Goal: Transaction & Acquisition: Register for event/course

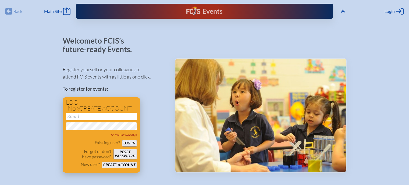
type input "[EMAIL_ADDRESS][DOMAIN_NAME]"
click at [129, 142] on button "Log in" at bounding box center [129, 143] width 15 height 7
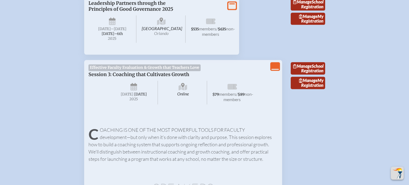
scroll to position [700, 2]
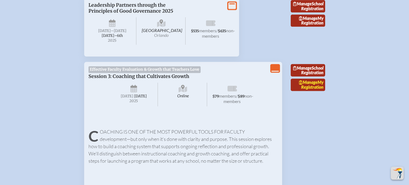
click at [308, 82] on link "Manage My Registration" at bounding box center [307, 84] width 34 height 12
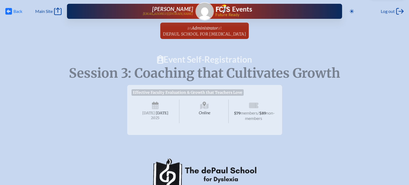
click at [8, 10] on icon "Back" at bounding box center [8, 12] width 7 height 8
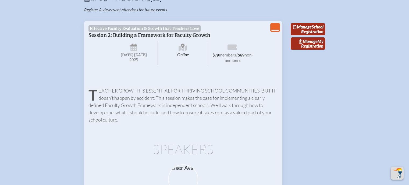
scroll to position [196, 2]
click at [311, 49] on link "Manage My Registration" at bounding box center [307, 43] width 34 height 12
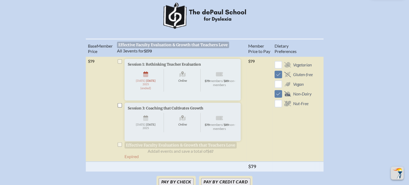
scroll to position [171, 0]
click at [120, 64] on li "Session 1: Rethinking Teacher Evaluation Online Tuesday , September 16th , 2025…" at bounding box center [180, 85] width 127 height 55
click at [121, 64] on li "Session 1: Rethinking Teacher Evaluation Online Tuesday , September 16th , 2025…" at bounding box center [180, 85] width 127 height 55
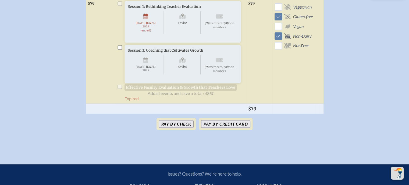
scroll to position [228, 0]
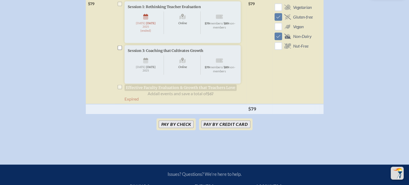
drag, startPoint x: 119, startPoint y: 7, endPoint x: 123, endPoint y: 6, distance: 4.1
click at [123, 6] on li "Session 1: Rethinking Teacher Evaluation Online Tuesday , September 16th , 2025…" at bounding box center [180, 28] width 127 height 55
click at [144, 13] on div "Online Tuesday , September 16th , 2025 (ended) $79 members / $89 non-members" at bounding box center [183, 22] width 110 height 27
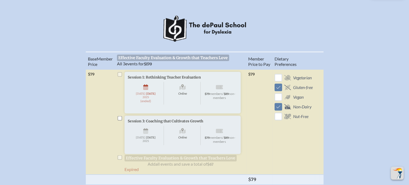
scroll to position [159, 0]
click at [121, 77] on li "Session 1: Rethinking Teacher Evaluation Online Tuesday , September 16th , 2025…" at bounding box center [180, 98] width 127 height 55
drag, startPoint x: 121, startPoint y: 77, endPoint x: 116, endPoint y: 80, distance: 6.4
click at [116, 80] on td "Session 1: Rethinking Teacher Evaluation Online Tuesday , September 16th , 2025…" at bounding box center [180, 121] width 131 height 105
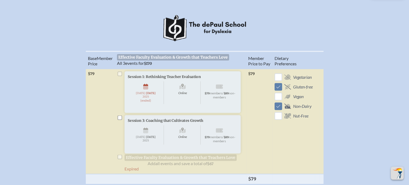
click at [116, 80] on td "Session 1: Rethinking Teacher Evaluation Online Tuesday , September 16th , 2025…" at bounding box center [180, 121] width 131 height 105
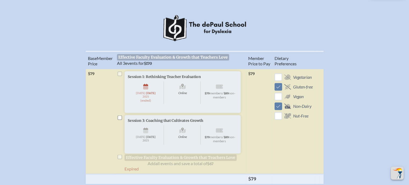
click at [118, 78] on li "Session 1: Rethinking Teacher Evaluation Online Tuesday , September 16th , 2025…" at bounding box center [180, 98] width 127 height 55
drag, startPoint x: 118, startPoint y: 78, endPoint x: 99, endPoint y: 91, distance: 23.6
click at [99, 91] on tr "melissa zeman mzeman@thedepaulschool.org Principal ( Administrator, Administrat…" at bounding box center [204, 121] width 237 height 105
click at [120, 77] on li "Session 1: Rethinking Teacher Evaluation Online Tuesday , September 16th , 2025…" at bounding box center [180, 98] width 127 height 55
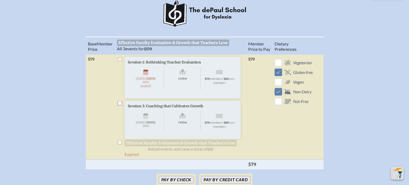
scroll to position [173, 4]
click at [117, 62] on li "Session 1: Rethinking Teacher Evaluation Online Tuesday , September 16th , 2025…" at bounding box center [180, 84] width 127 height 55
click at [167, 98] on div "Session 1: Rethinking Teacher Evaluation Online Tuesday , September 16th , 2025…" at bounding box center [182, 78] width 116 height 42
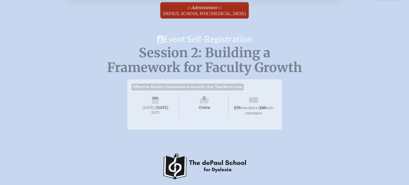
scroll to position [0, 0]
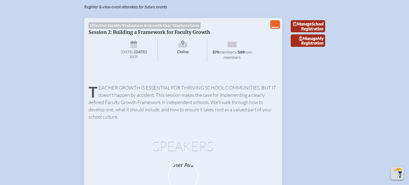
scroll to position [199, 0]
click at [314, 41] on span "Manage" at bounding box center [308, 38] width 19 height 5
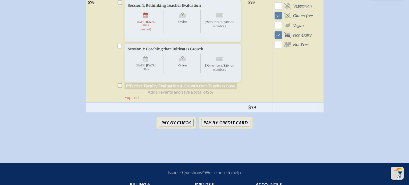
scroll to position [237, 0]
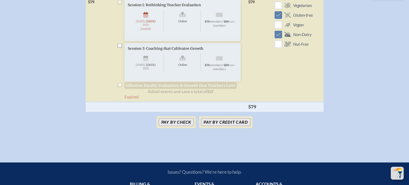
click at [119, 86] on li "Session 3: Coaching that Cultivates Growth Online Tuesday , October 14th , 2025…" at bounding box center [180, 68] width 127 height 51
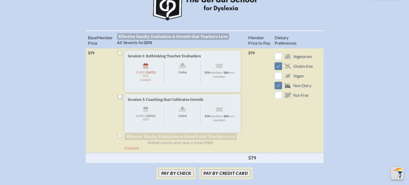
scroll to position [187, 0]
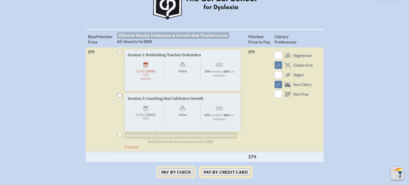
click at [222, 176] on button "Pay by Credit Card" at bounding box center [225, 172] width 49 height 8
